Goal: Check status: Check status

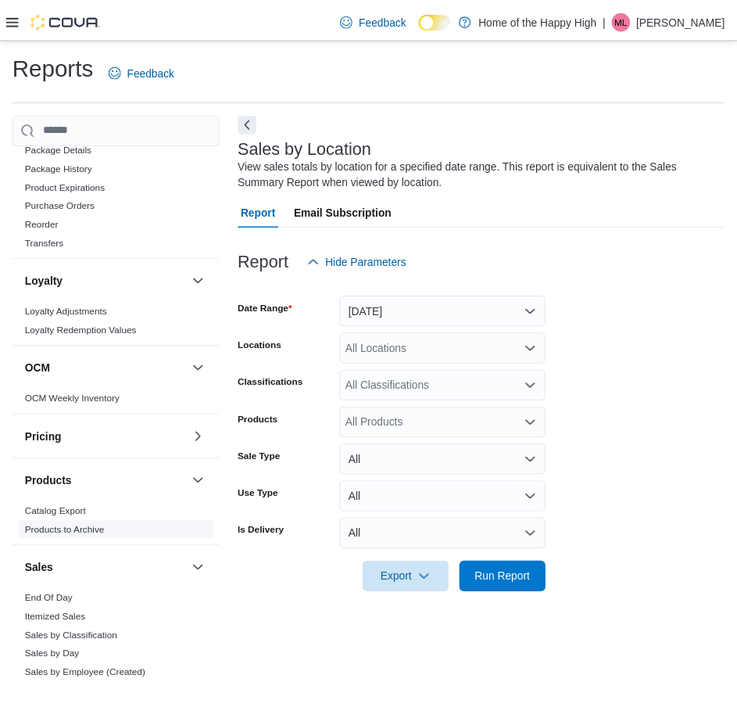
scroll to position [547, 0]
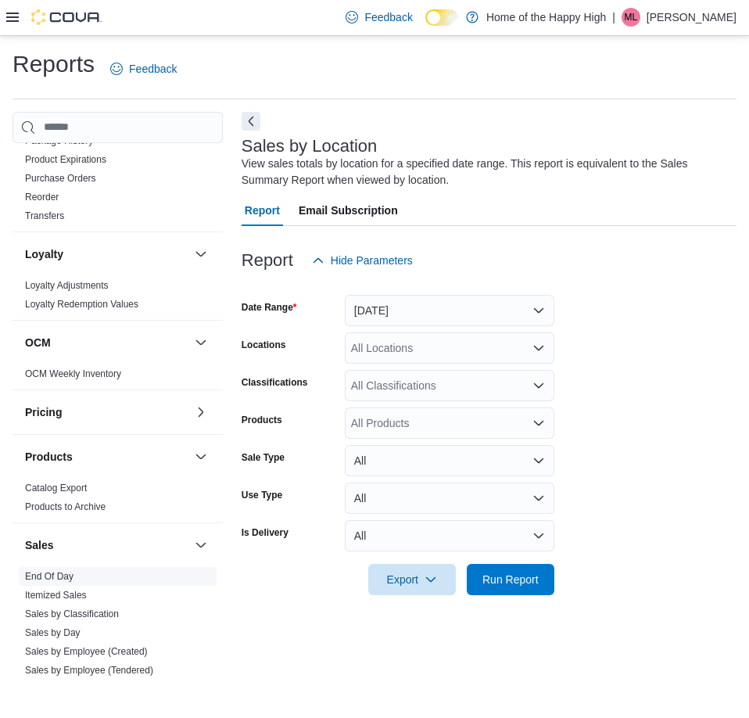
click at [65, 576] on link "End Of Day" at bounding box center [49, 576] width 48 height 11
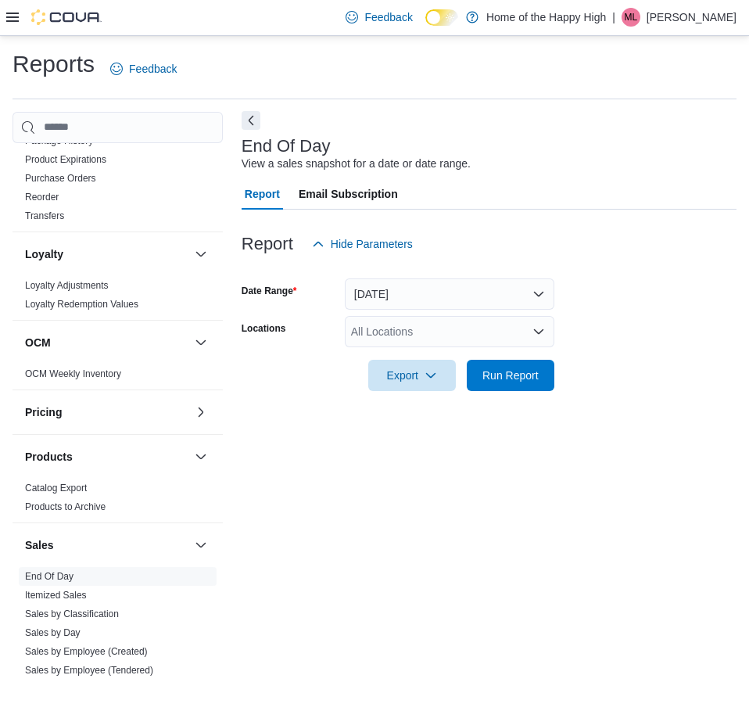
click at [245, 125] on button "Next" at bounding box center [251, 120] width 19 height 19
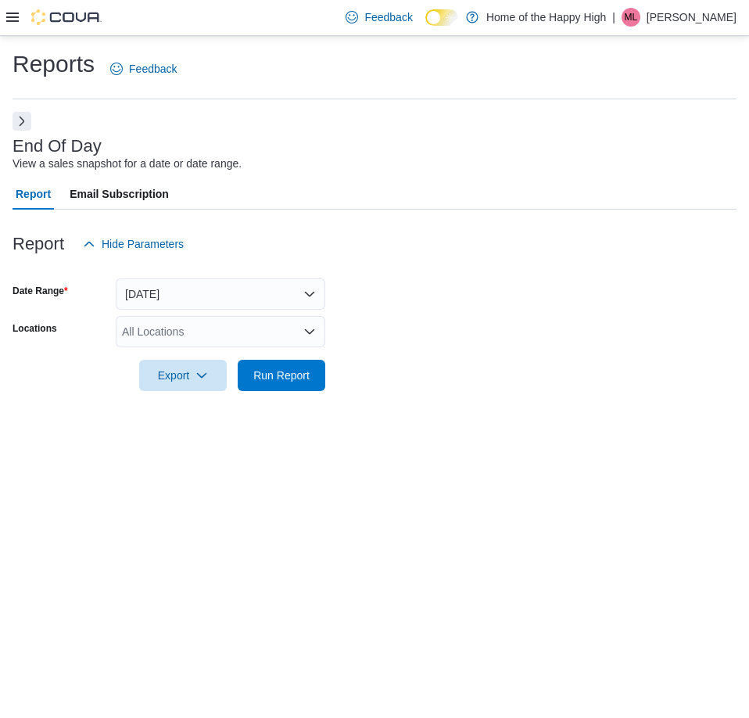
click at [247, 334] on div "All Locations" at bounding box center [221, 331] width 210 height 31
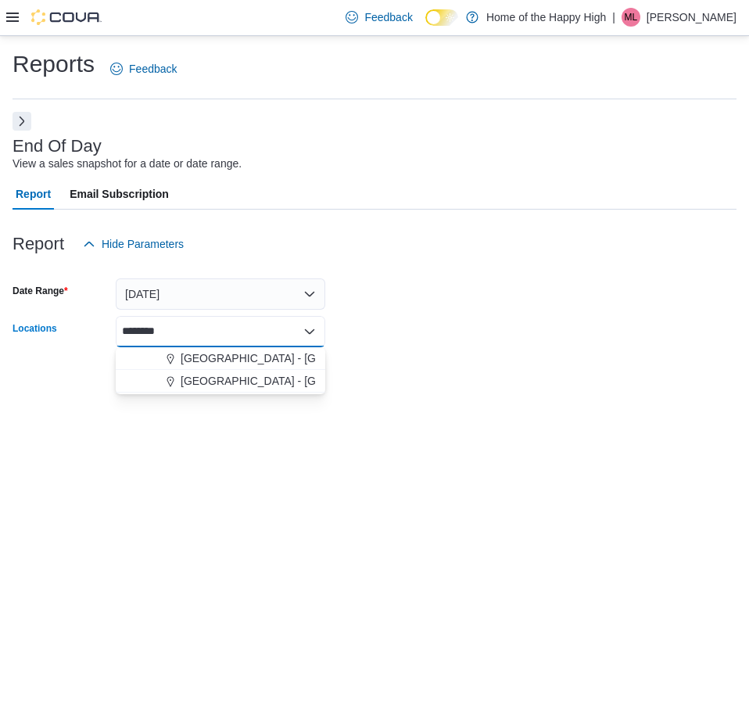
type input "*********"
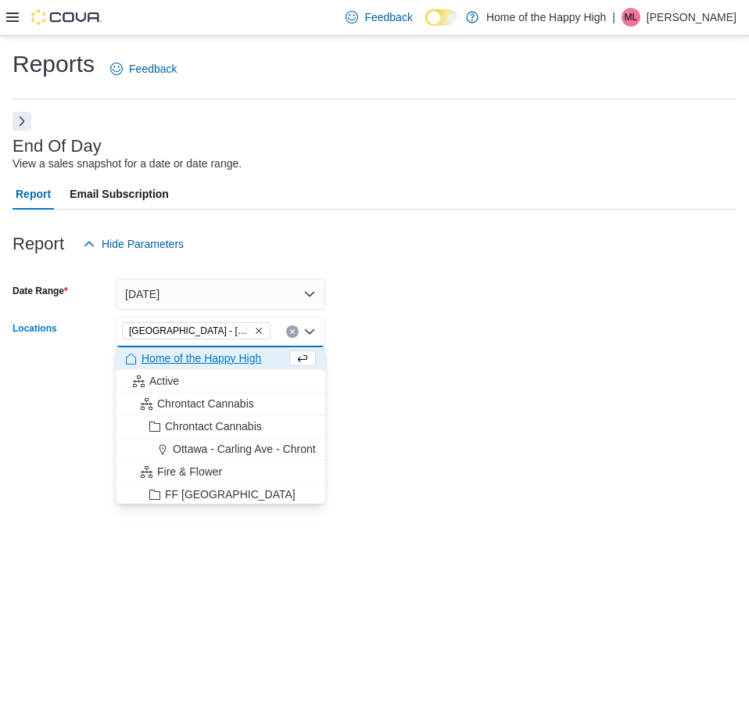
click at [528, 536] on div "Reports Feedback End Of Day View a sales snapshot for a date or date range. Rep…" at bounding box center [374, 377] width 749 height 682
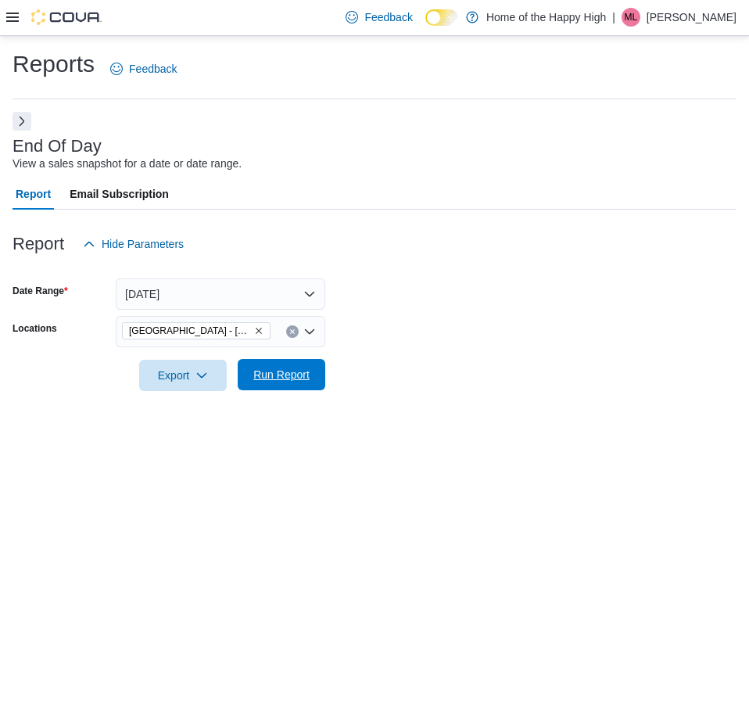
click at [290, 379] on span "Run Report" at bounding box center [281, 375] width 56 height 16
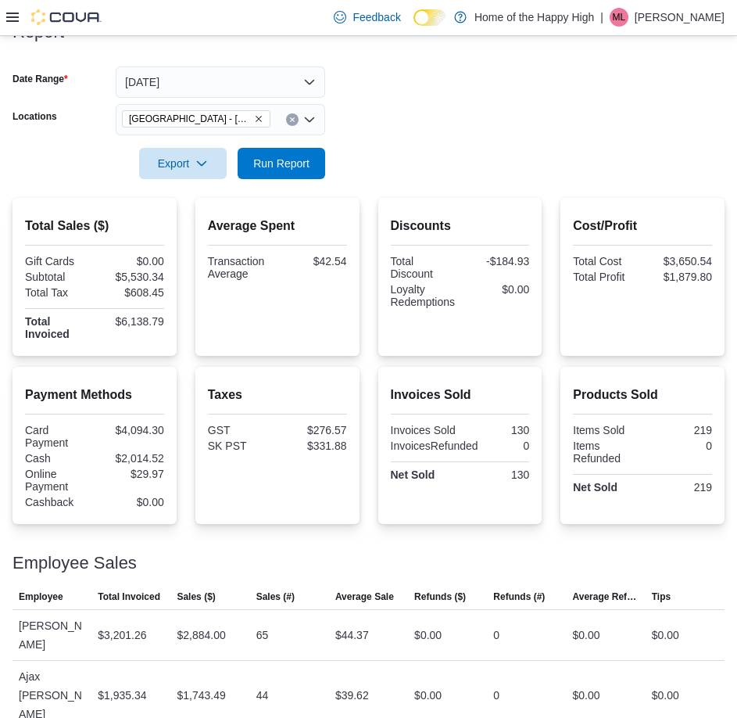
scroll to position [213, 0]
click at [285, 164] on span "Run Report" at bounding box center [281, 162] width 56 height 16
